Goal: Navigation & Orientation: Find specific page/section

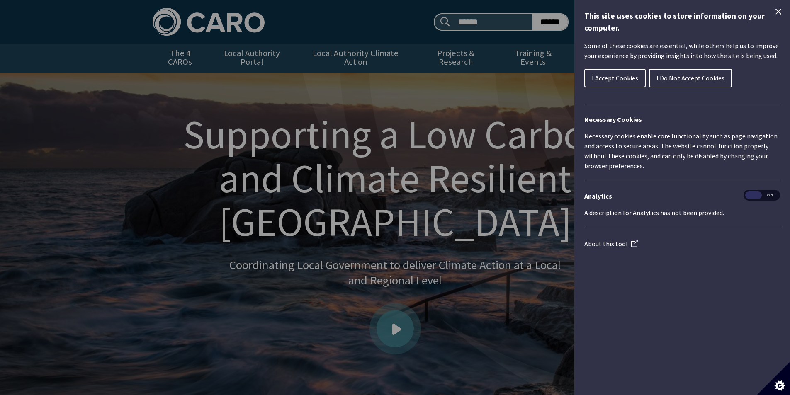
click at [630, 79] on span "I Accept Cookies" at bounding box center [615, 78] width 46 height 8
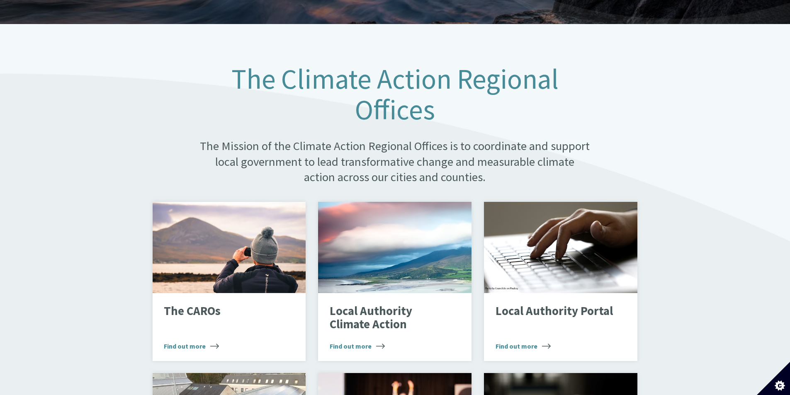
scroll to position [415, 0]
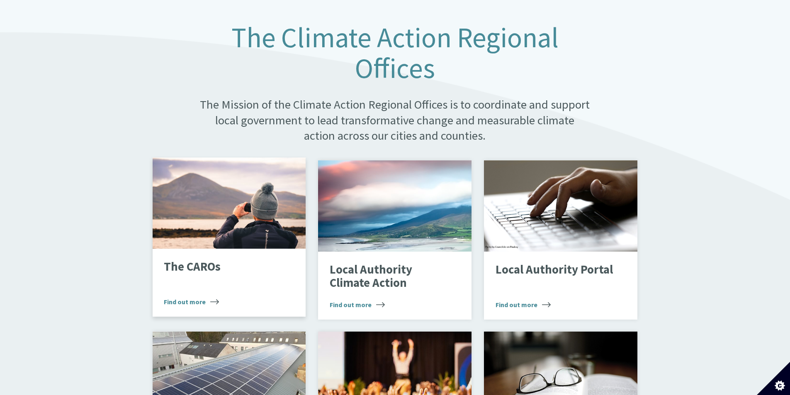
click at [189, 297] on span "Find out more" at bounding box center [191, 302] width 55 height 10
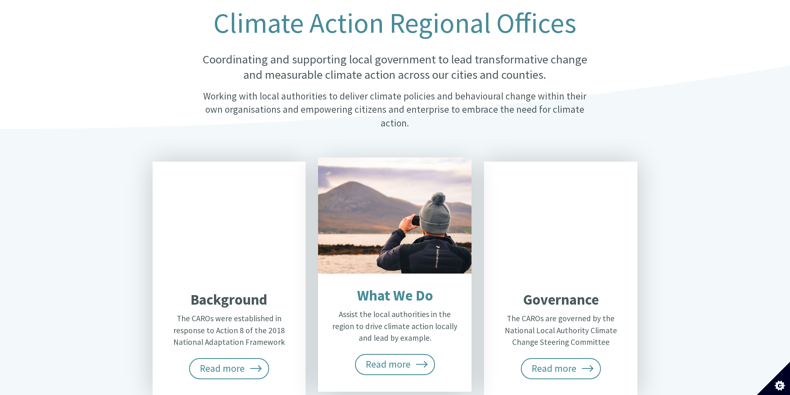
scroll to position [207, 0]
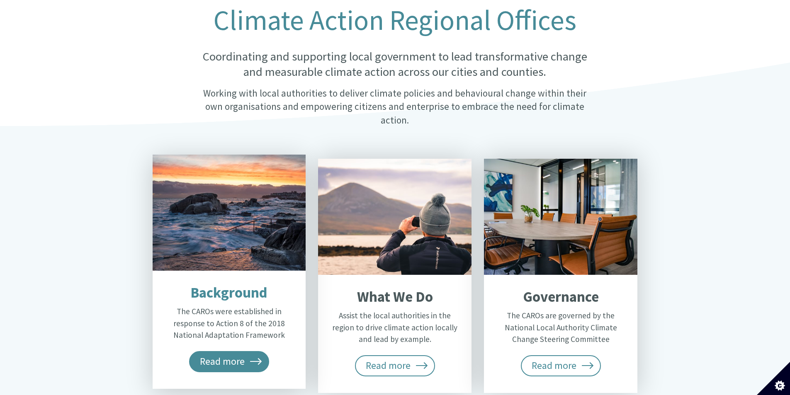
click at [236, 351] on span "Read more" at bounding box center [229, 361] width 80 height 21
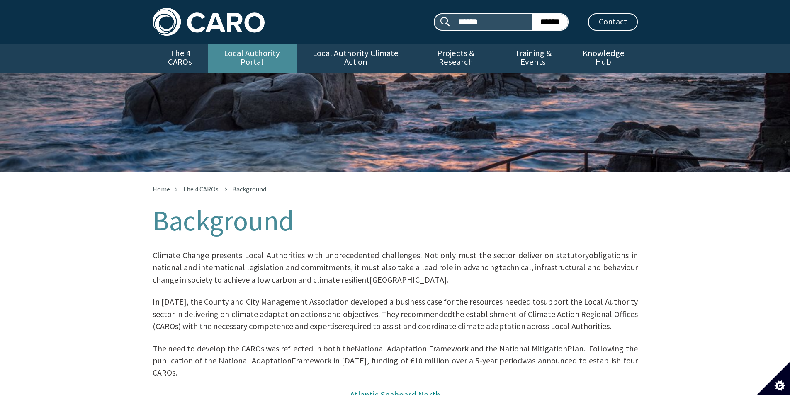
click at [274, 54] on link "Local Authority Portal" at bounding box center [252, 58] width 89 height 29
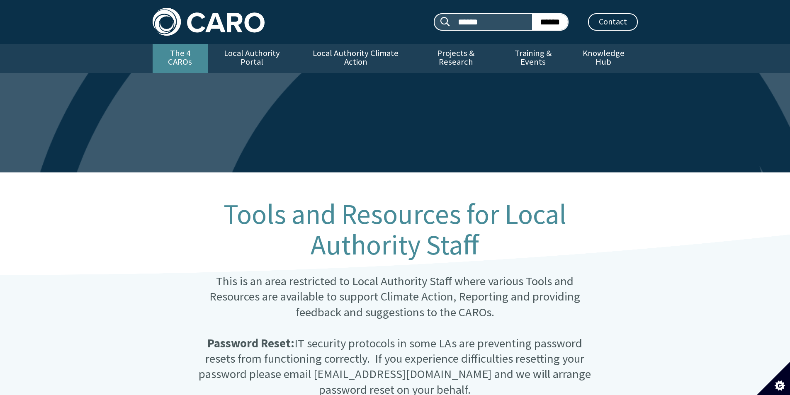
click at [186, 51] on link "The 4 CAROs" at bounding box center [180, 58] width 55 height 29
